Goal: Task Accomplishment & Management: Use online tool/utility

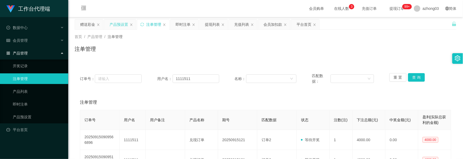
click at [116, 26] on div "产品预设置" at bounding box center [119, 24] width 19 height 10
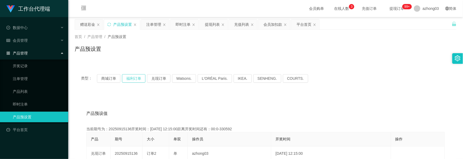
click at [134, 77] on button "福利订单" at bounding box center [133, 78] width 23 height 9
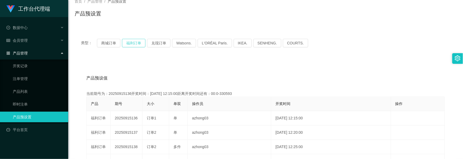
scroll to position [71, 0]
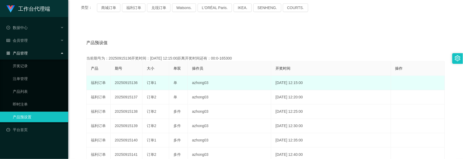
click at [127, 82] on td "20250915136" at bounding box center [127, 83] width 32 height 14
copy td "20250915136"
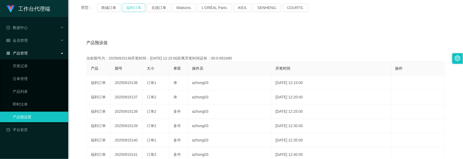
click at [138, 7] on button "福利订单" at bounding box center [133, 7] width 23 height 9
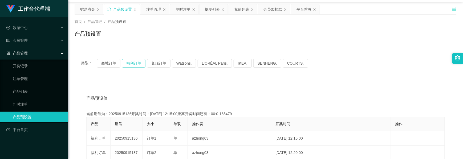
scroll to position [0, 0]
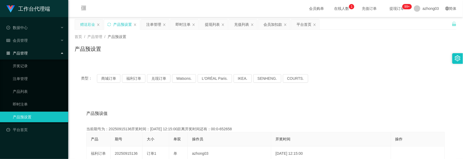
click at [86, 23] on div "赠送彩金" at bounding box center [87, 24] width 15 height 10
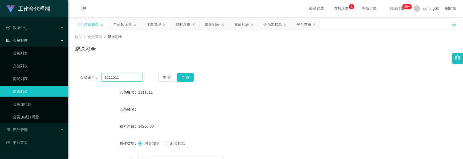
drag, startPoint x: 122, startPoint y: 76, endPoint x: 79, endPoint y: 77, distance: 42.9
click at [79, 77] on div "会员账号： 1111511 重 置 查 询" at bounding box center [266, 77] width 382 height 9
paste input "Keongtee"
type input "Keongtee"
click at [191, 74] on button "查 询" at bounding box center [185, 77] width 17 height 9
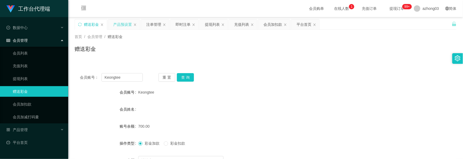
click at [124, 29] on div "产品预设置" at bounding box center [122, 24] width 19 height 10
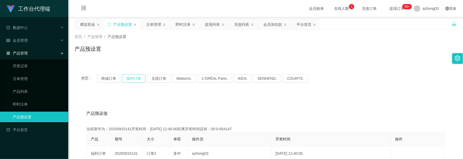
click at [130, 78] on button "福利订单" at bounding box center [133, 78] width 23 height 9
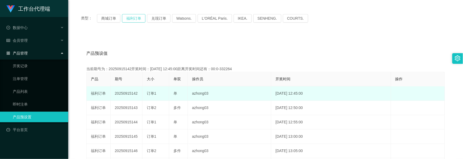
scroll to position [71, 0]
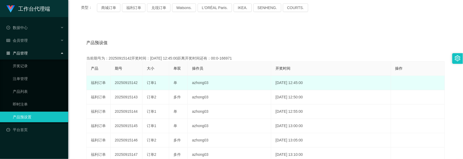
click at [131, 84] on td "20250915142" at bounding box center [127, 83] width 32 height 14
copy td "20250915142"
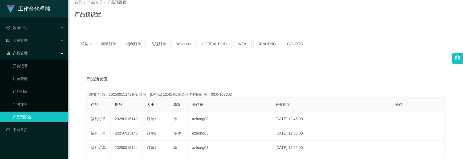
scroll to position [0, 0]
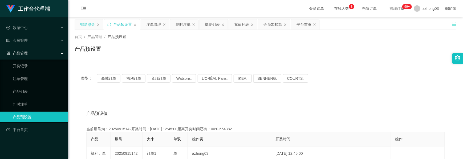
click at [92, 28] on div "赠送彩金" at bounding box center [87, 24] width 15 height 10
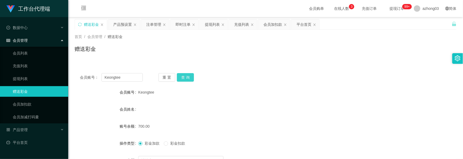
click at [188, 79] on button "查 询" at bounding box center [185, 77] width 17 height 9
click at [188, 79] on div "重 置 查 询" at bounding box center [190, 77] width 63 height 9
click at [189, 79] on button "查 询" at bounding box center [185, 77] width 17 height 9
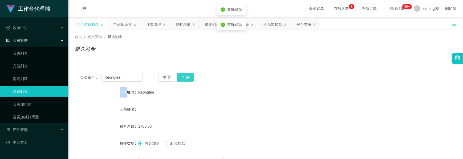
click at [189, 79] on button "查 询" at bounding box center [185, 77] width 17 height 9
click at [189, 75] on button "查 询" at bounding box center [185, 77] width 17 height 9
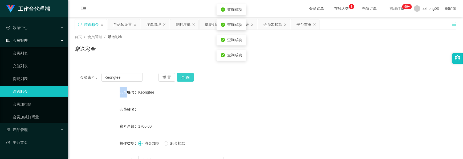
click at [189, 75] on button "查 询" at bounding box center [185, 77] width 17 height 9
click at [189, 75] on div "重 置 查 询" at bounding box center [190, 77] width 63 height 9
click at [189, 75] on button "查 询" at bounding box center [185, 77] width 17 height 9
click at [189, 75] on button "查 询" at bounding box center [188, 77] width 23 height 9
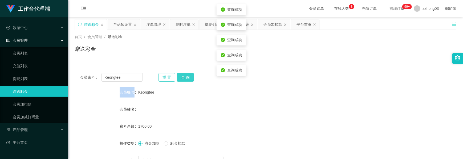
scroll to position [35, 0]
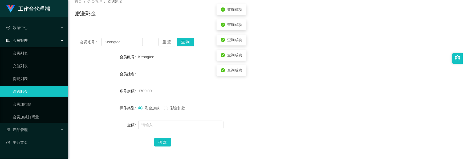
click at [174, 78] on div "会员姓名" at bounding box center [266, 74] width 382 height 11
click at [191, 43] on button "查 询" at bounding box center [185, 42] width 17 height 9
click at [191, 43] on div "重 置 查 询" at bounding box center [190, 42] width 63 height 9
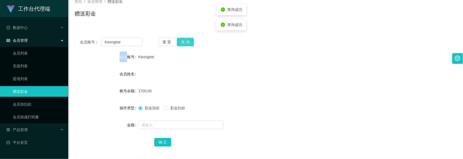
drag, startPoint x: 191, startPoint y: 43, endPoint x: 190, endPoint y: 41, distance: 3.1
click at [190, 41] on button "查 询" at bounding box center [185, 42] width 17 height 9
